Goal: Check status: Check status

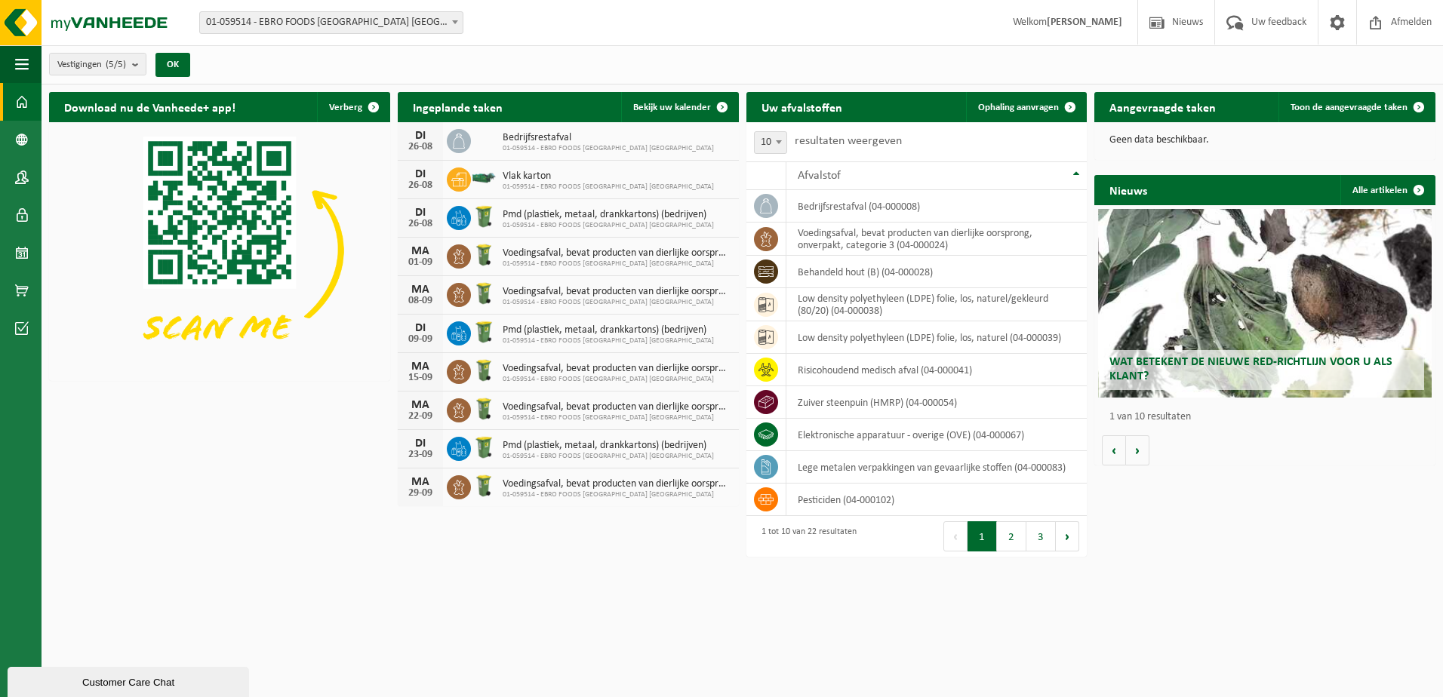
click at [555, 212] on span "Pmd (plastiek, metaal, drankkartons) (bedrijven)" at bounding box center [608, 215] width 211 height 12
click at [458, 218] on icon at bounding box center [458, 218] width 15 height 15
click at [599, 260] on span "01-059514 - EBRO FOODS BELGIUM NV" at bounding box center [617, 264] width 229 height 9
click at [503, 254] on span "Voedingsafval, bevat producten van dierlijke oorsprong, onverpakt, categorie 3" at bounding box center [617, 254] width 229 height 12
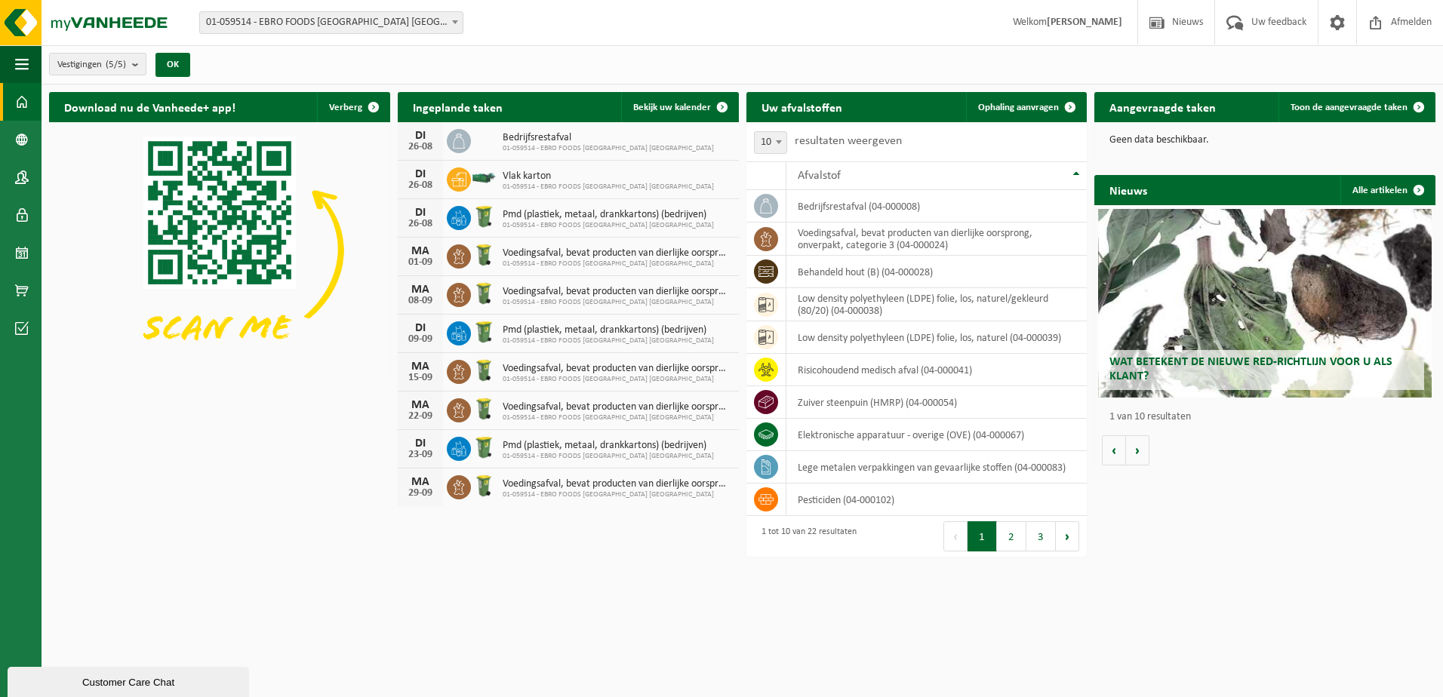
drag, startPoint x: 503, startPoint y: 254, endPoint x: 421, endPoint y: 250, distance: 82.4
click at [421, 250] on div "MA" at bounding box center [420, 251] width 30 height 12
click at [672, 103] on span "Bekijk uw kalender" at bounding box center [672, 108] width 78 height 10
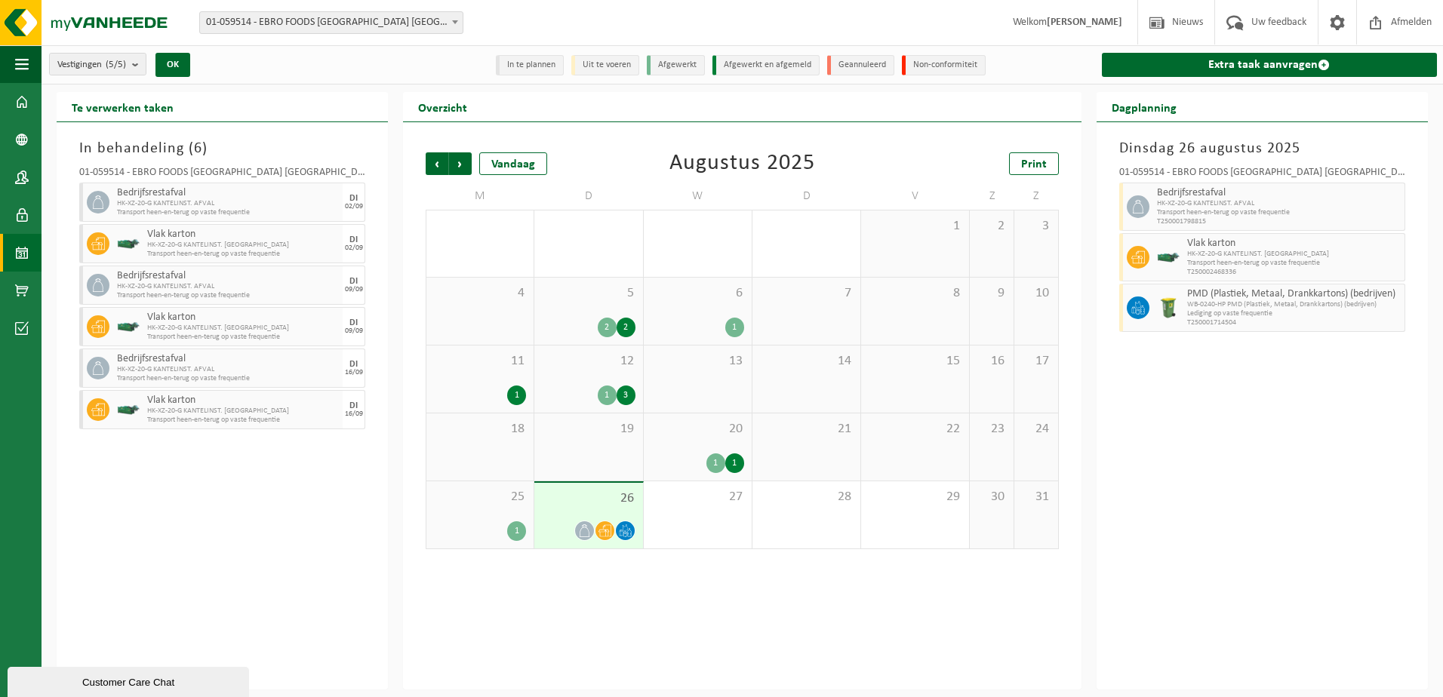
click at [1201, 305] on span "WB-0240-HP PMD (Plastiek, Metaal, Drankkartons) (bedrijven)" at bounding box center [1294, 304] width 214 height 9
click at [1200, 304] on span "WB-0240-HP PMD (Plastiek, Metaal, Drankkartons) (bedrijven)" at bounding box center [1294, 304] width 214 height 9
drag, startPoint x: 1200, startPoint y: 304, endPoint x: 1176, endPoint y: 385, distance: 84.3
click at [1176, 385] on div "[DATE] 01-059514 - EBRO FOODS [GEOGRAPHIC_DATA] [GEOGRAPHIC_DATA] - MERKSEM Bed…" at bounding box center [1262, 406] width 331 height 568
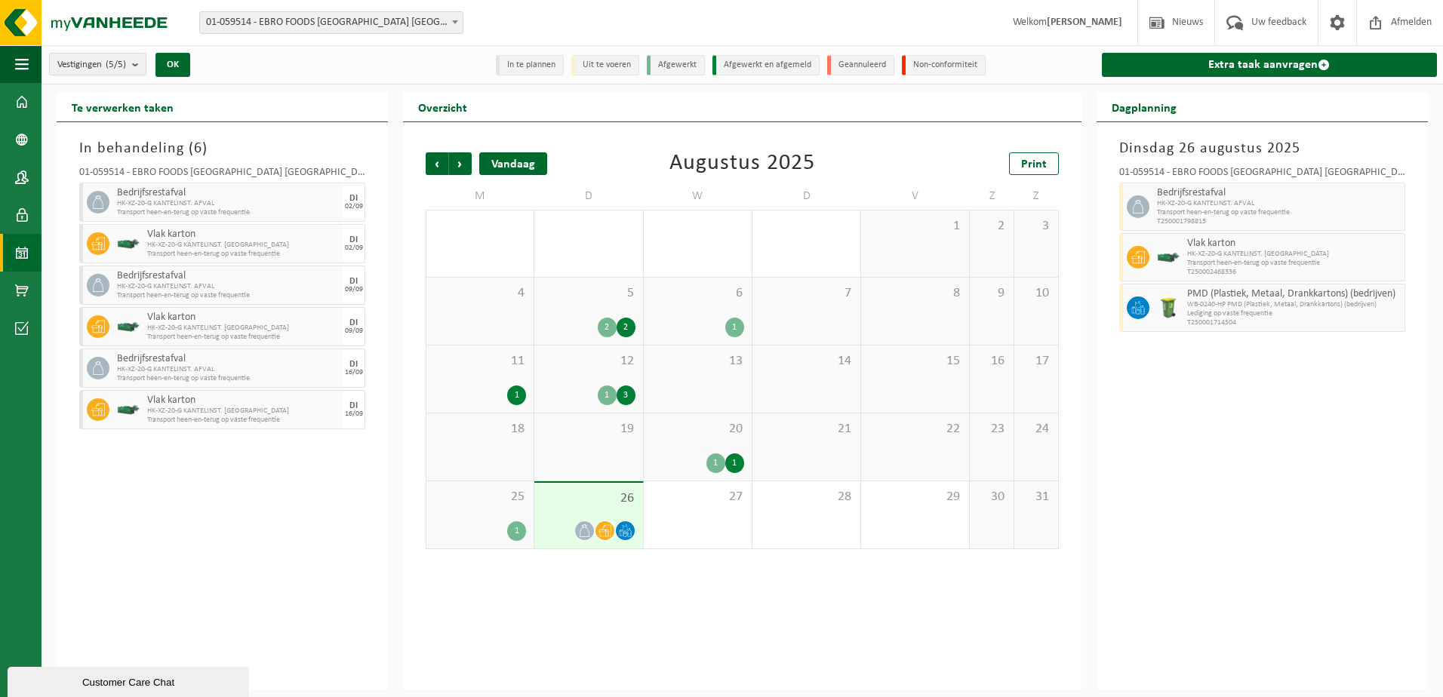
click at [513, 168] on div "Vandaag" at bounding box center [513, 163] width 68 height 23
click at [513, 164] on div "Vandaag" at bounding box center [513, 163] width 68 height 23
click at [400, 623] on div "Overzicht Vorige Volgende Vandaag [DATE] Print M D W D V Z Z 28 1 29 3 30 31 1 …" at bounding box center [743, 391] width 694 height 598
click at [458, 167] on span "Volgende" at bounding box center [460, 163] width 23 height 23
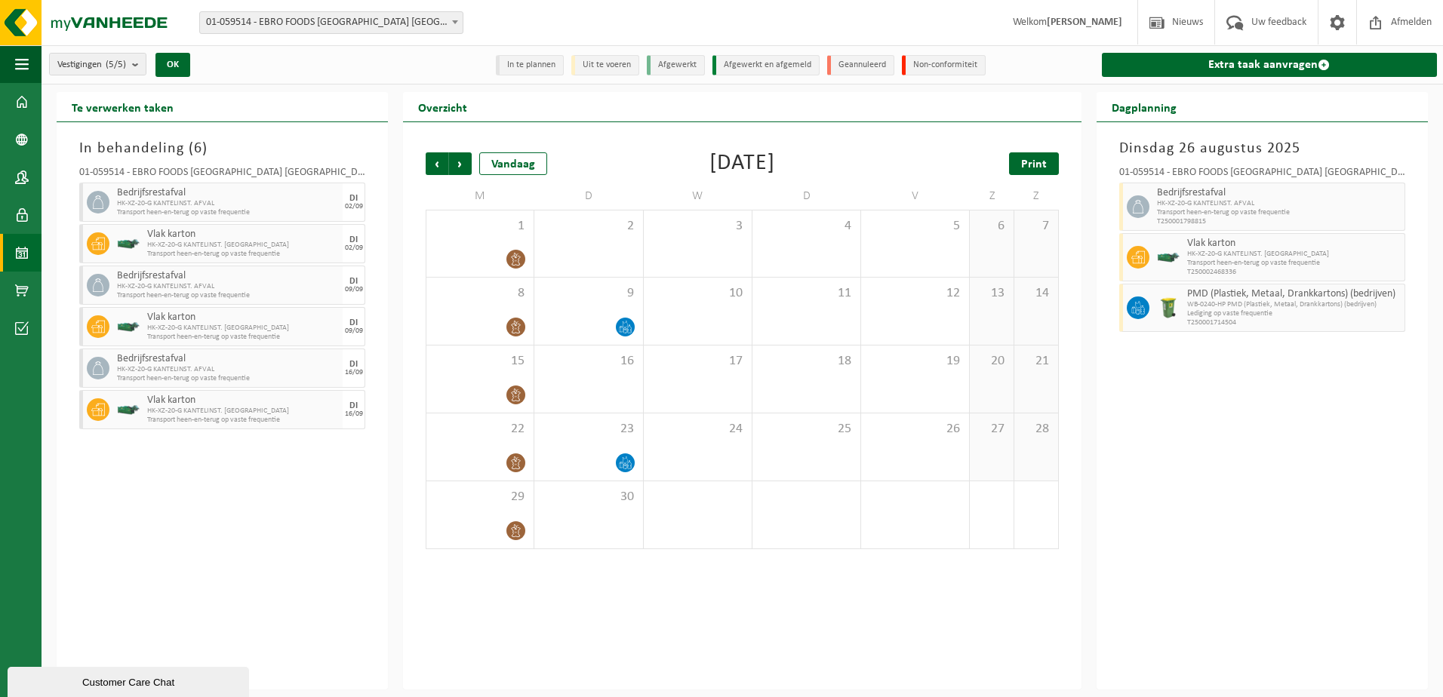
click at [1030, 159] on span "Print" at bounding box center [1034, 165] width 26 height 12
